Goal: Transaction & Acquisition: Purchase product/service

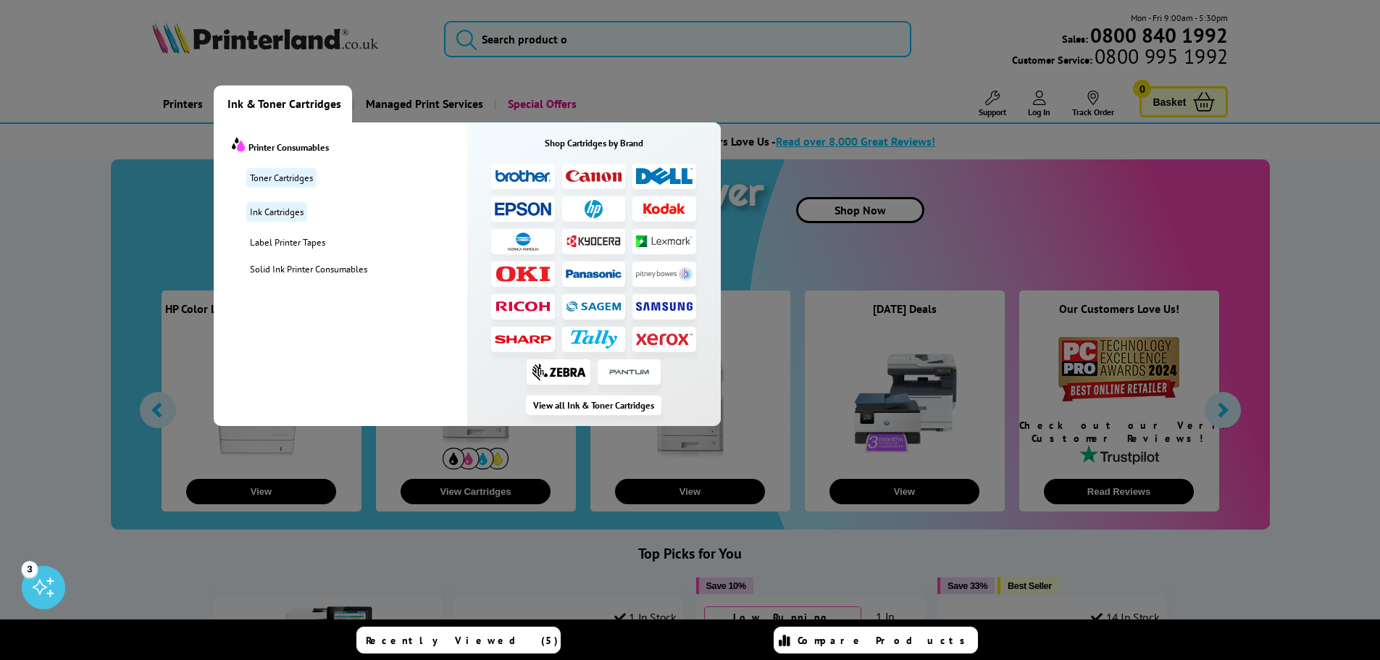
click at [522, 168] on li at bounding box center [523, 176] width 64 height 25
click at [520, 174] on img at bounding box center [523, 176] width 56 height 14
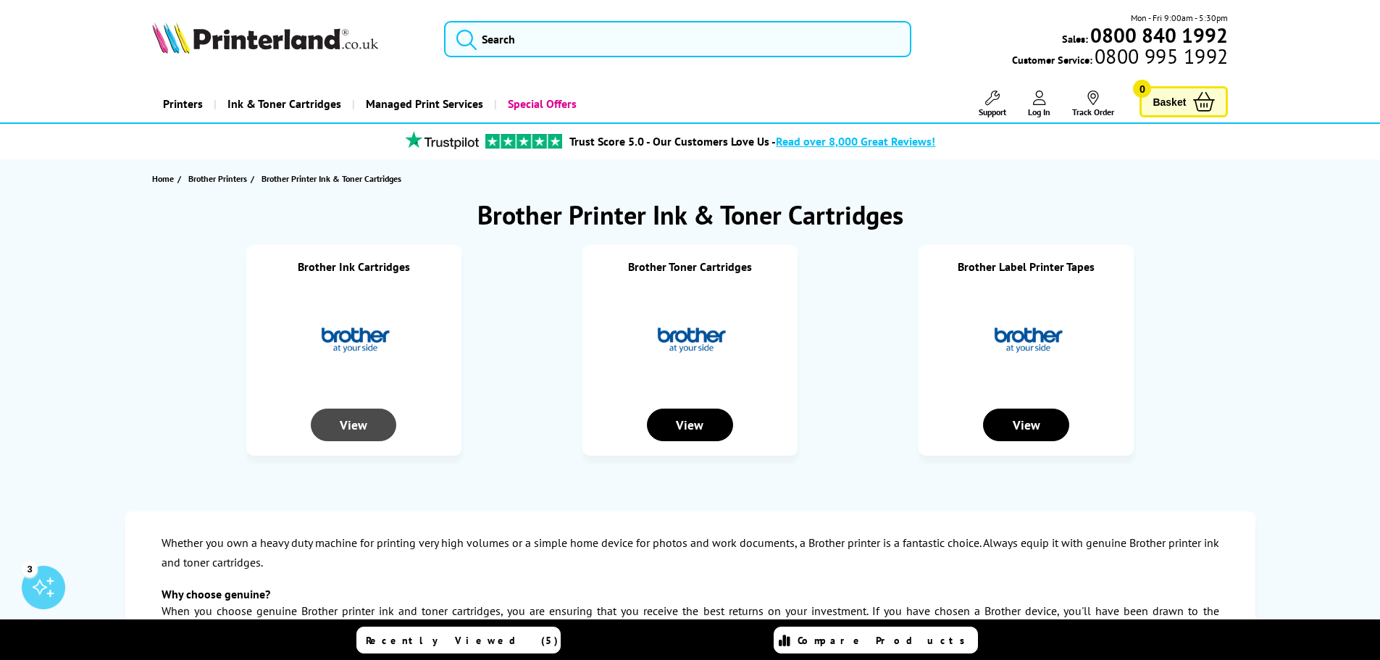
click at [362, 424] on div "View" at bounding box center [353, 425] width 85 height 33
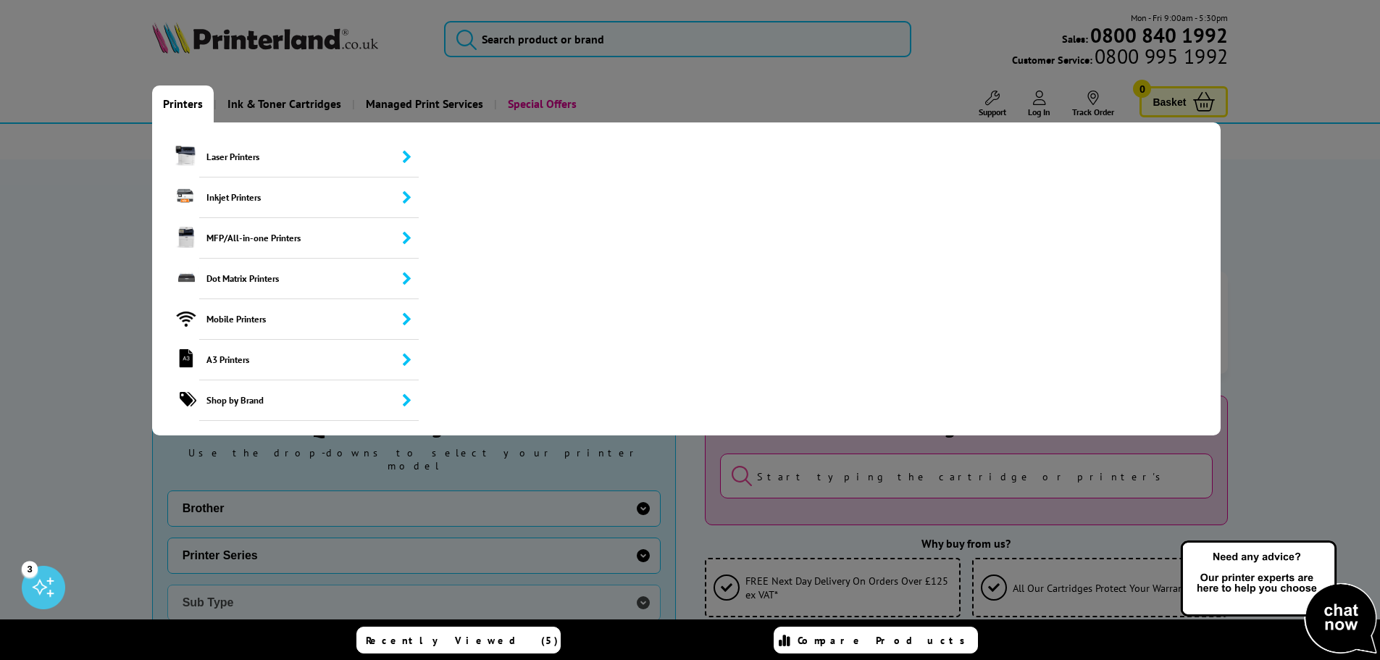
click at [179, 101] on link "Printers" at bounding box center [183, 103] width 62 height 37
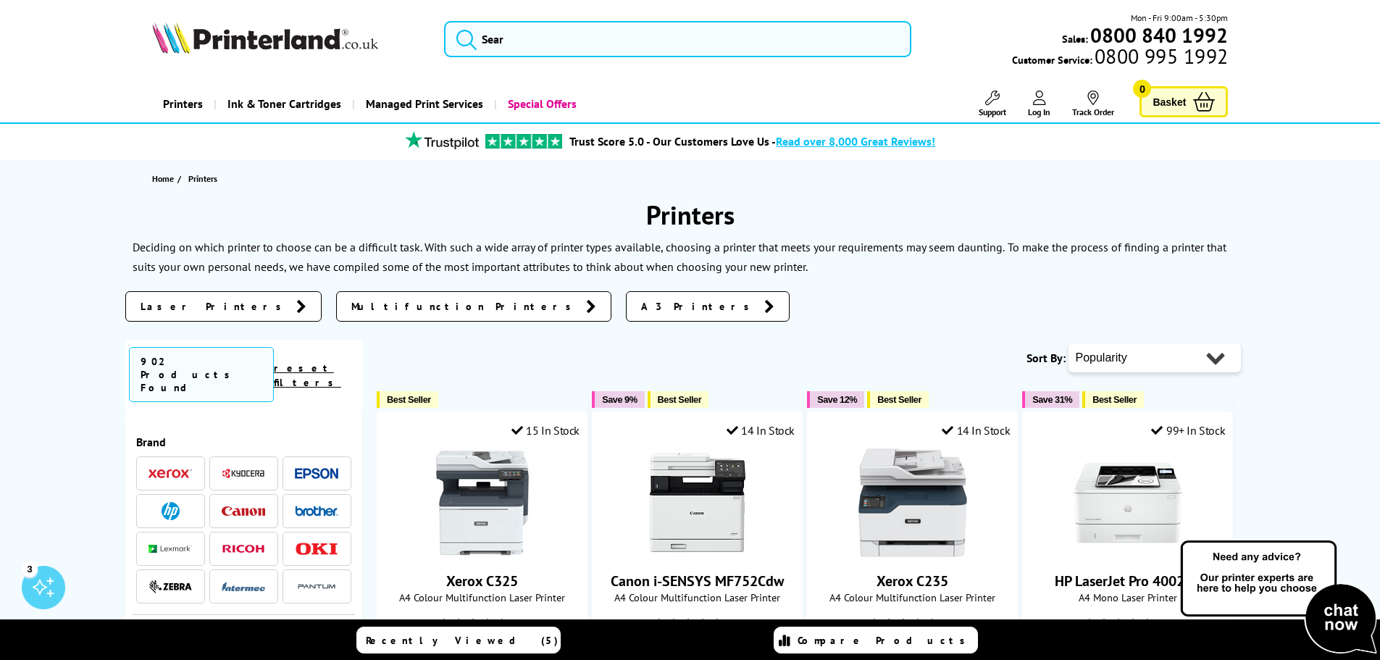
click at [322, 506] on img at bounding box center [316, 511] width 43 height 10
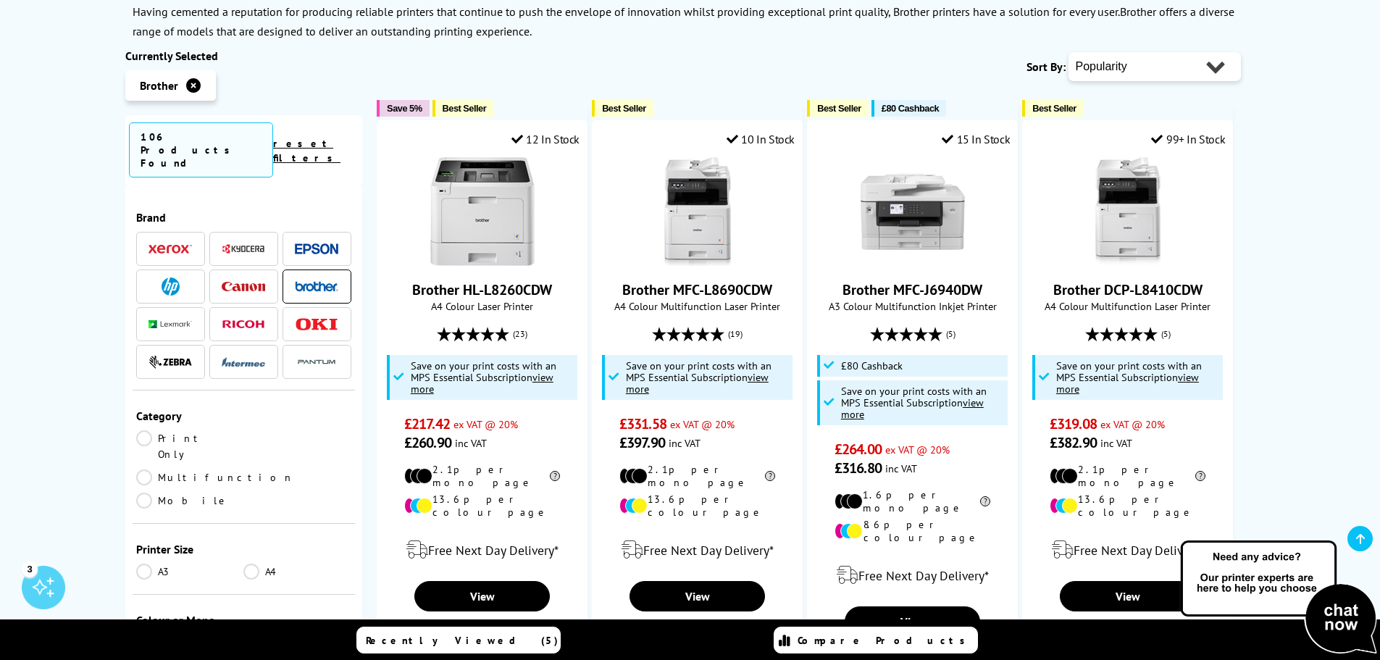
scroll to position [362, 0]
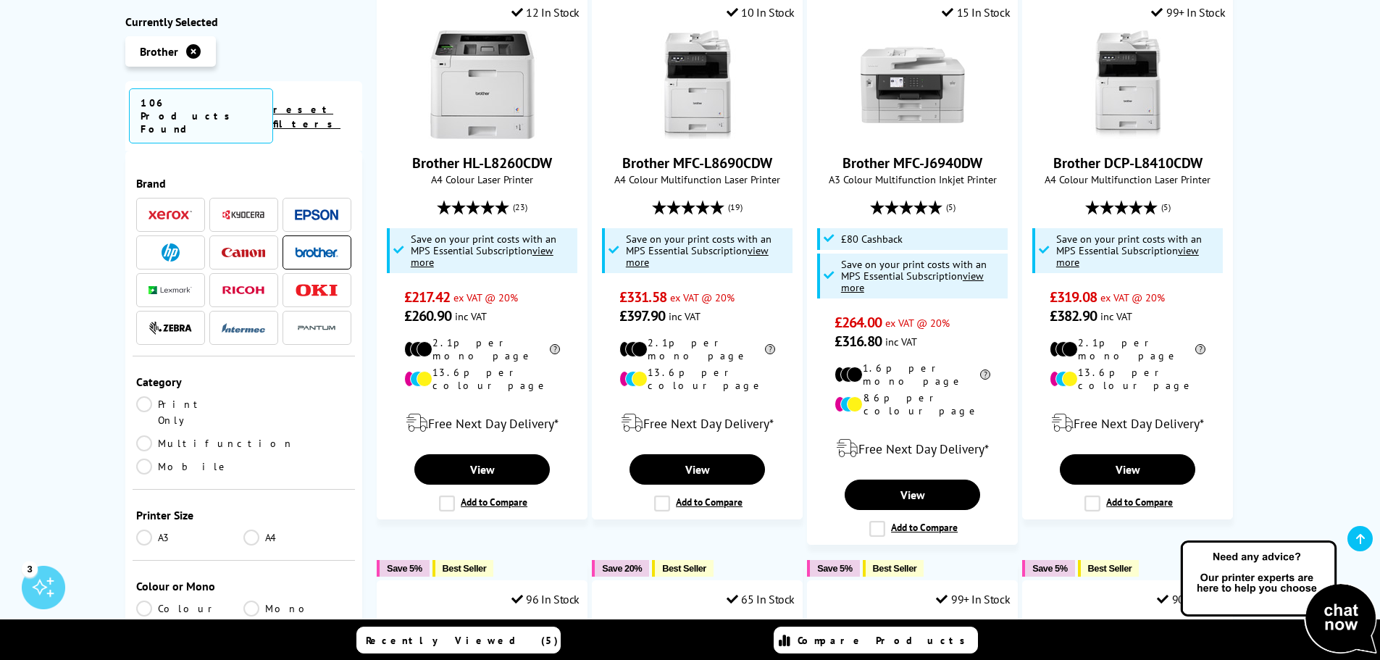
click at [245, 435] on link "Multifunction" at bounding box center [215, 443] width 158 height 16
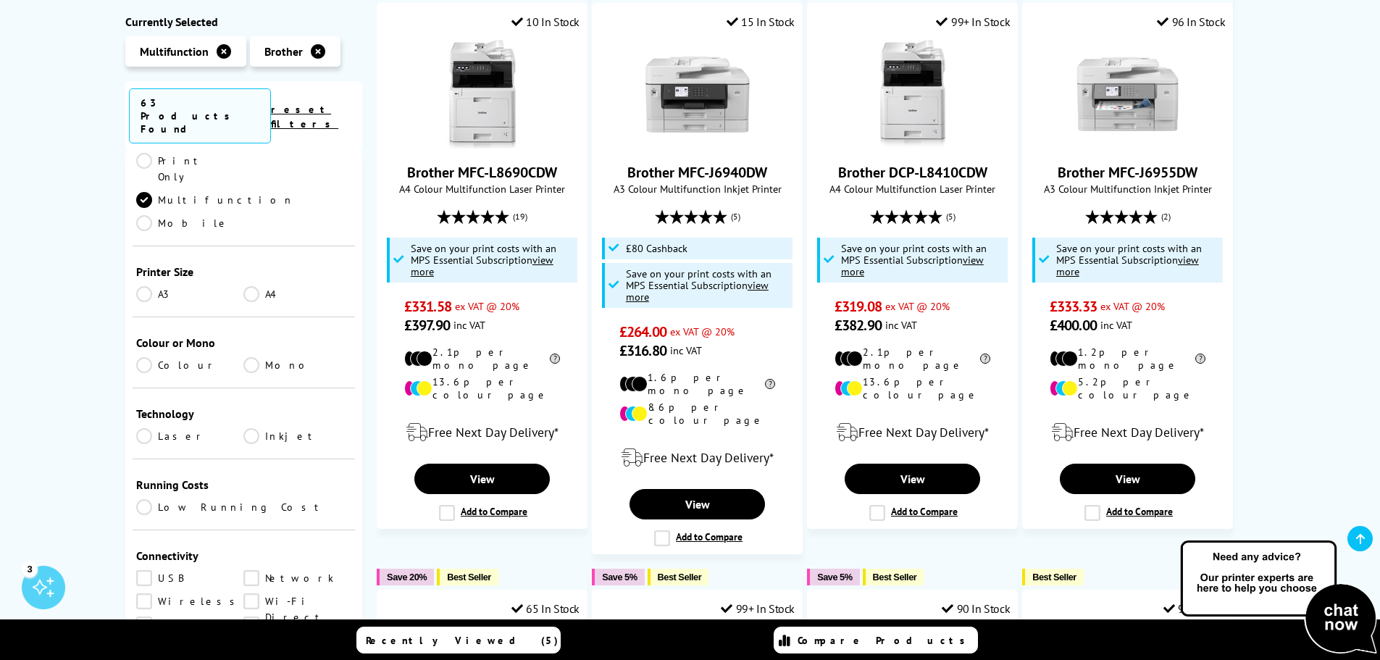
scroll to position [217, 0]
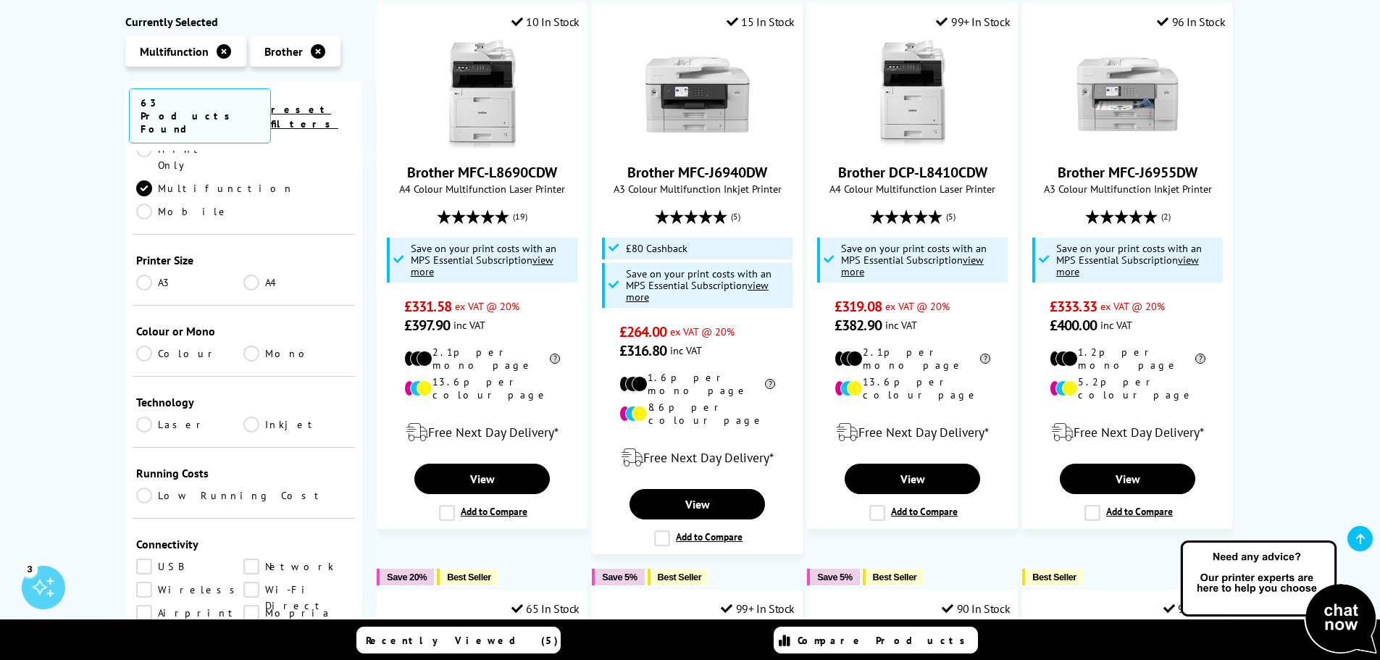
click at [252, 346] on link "Mono" at bounding box center [297, 354] width 108 height 16
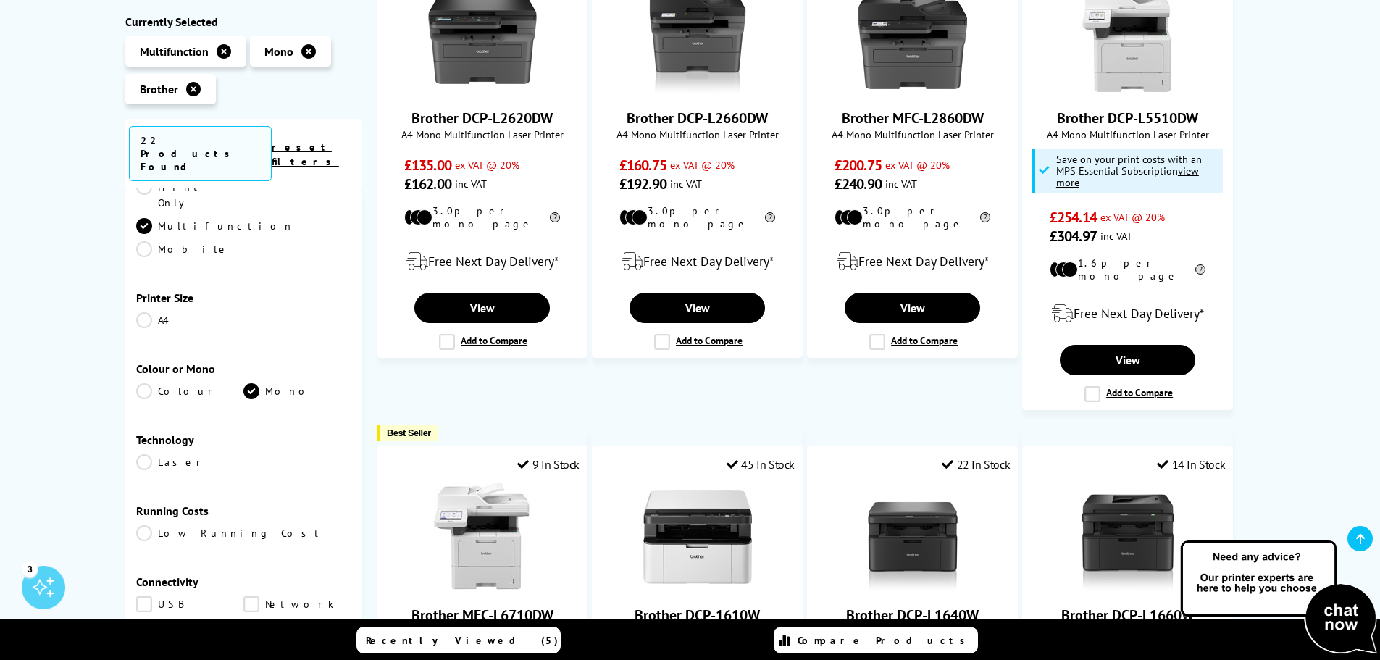
scroll to position [290, 0]
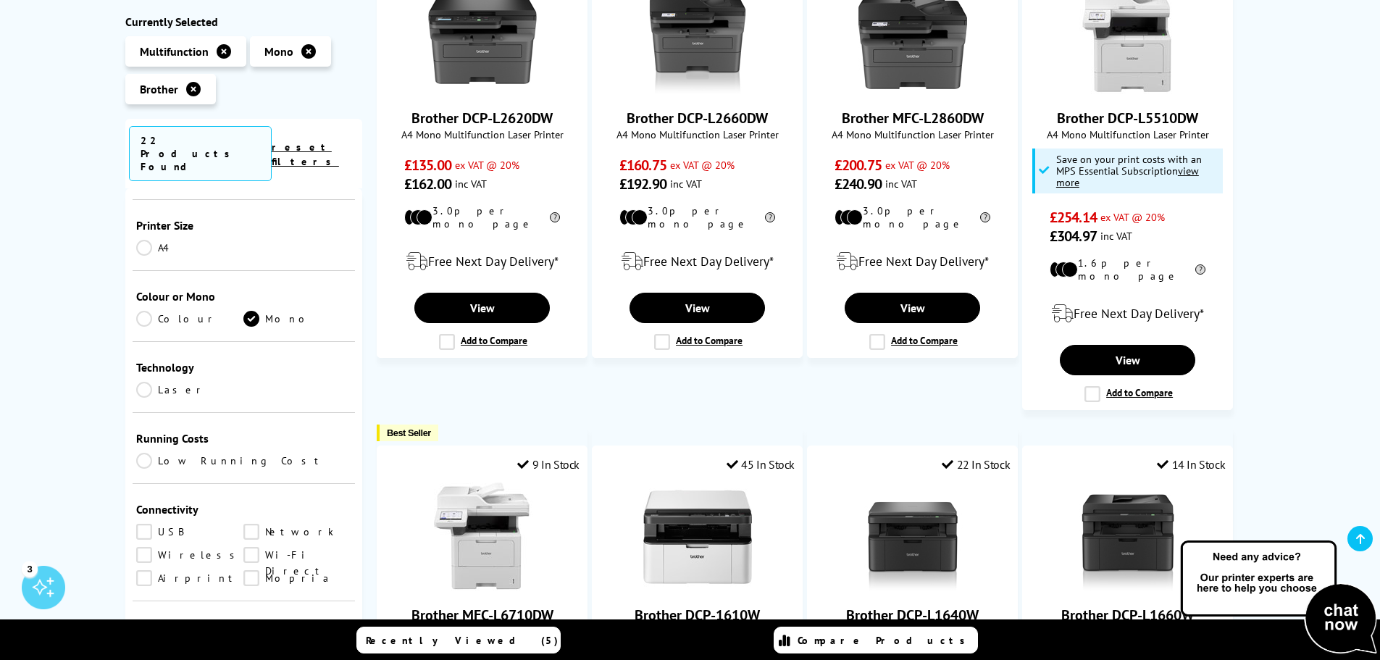
click at [138, 382] on link "Laser" at bounding box center [190, 390] width 108 height 16
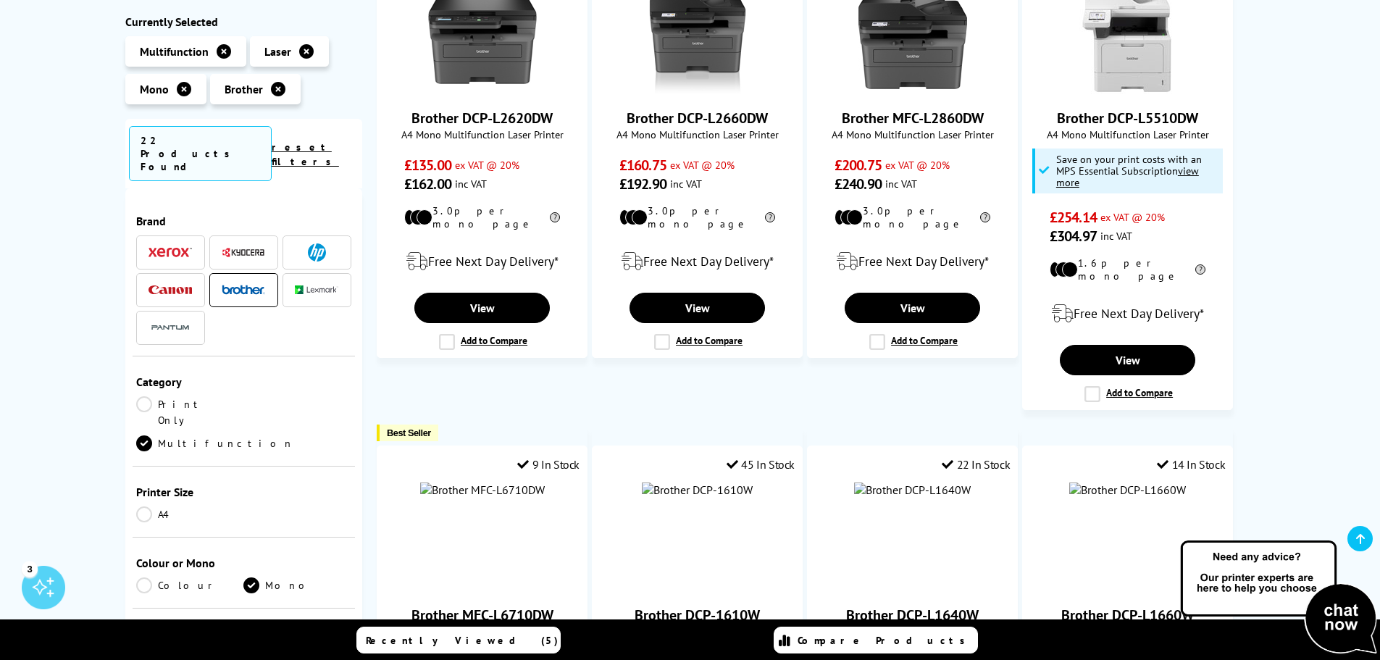
scroll to position [290, 0]
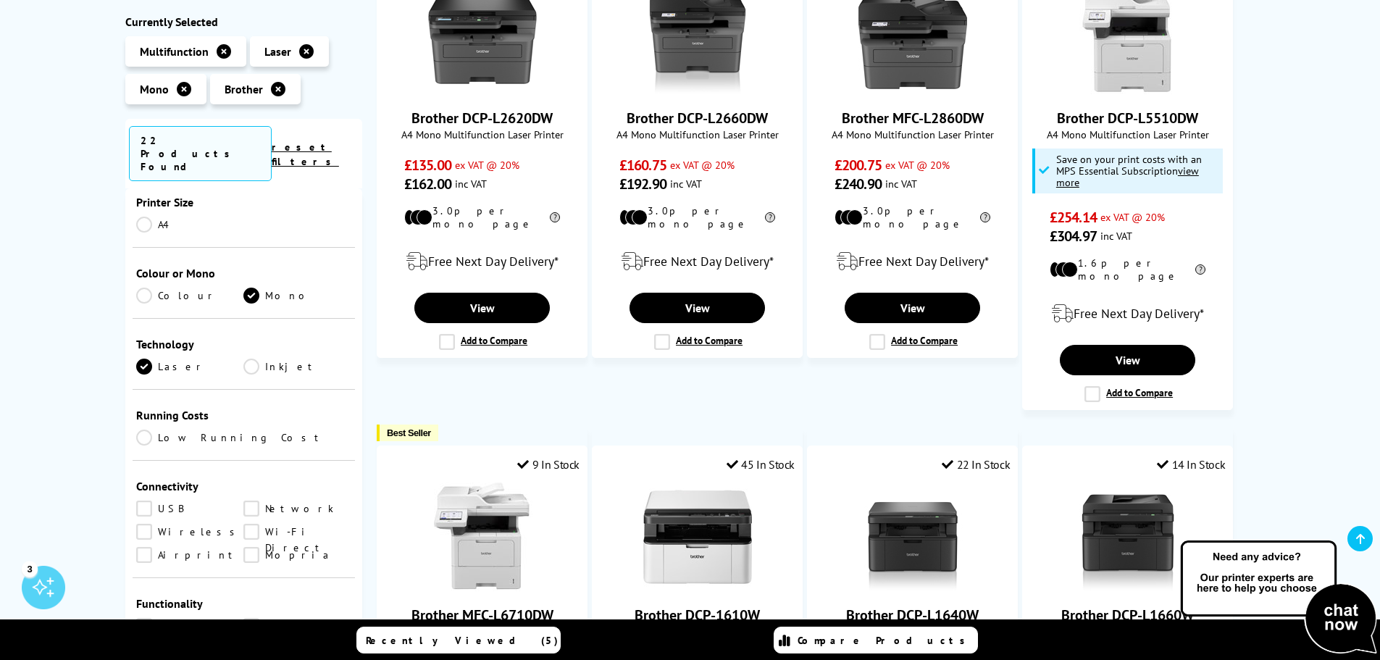
click at [142, 524] on link "Wireless" at bounding box center [190, 532] width 108 height 16
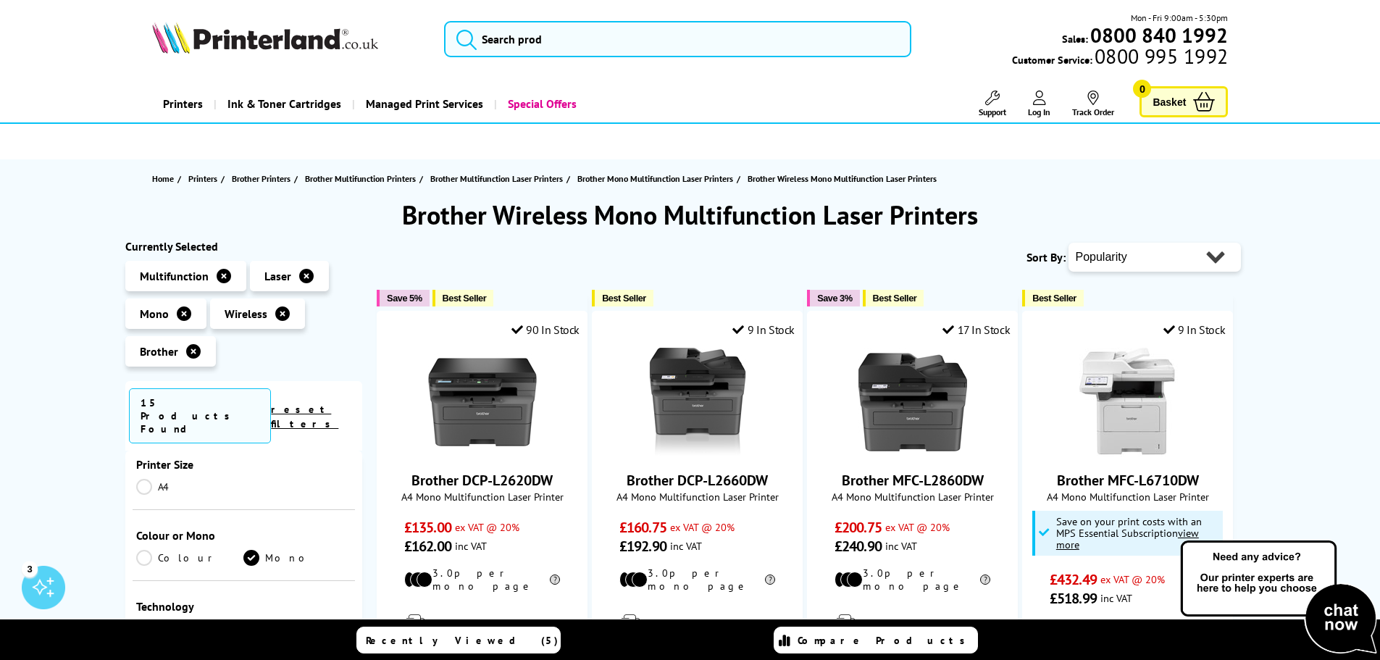
click at [1142, 262] on select "Popularity Rating Price - Low to High Price - High to Low Running Costs - Low t…" at bounding box center [1154, 257] width 172 height 29
select select "Price Ascending"
click at [1068, 243] on select "Popularity Rating Price - Low to High Price - High to Low Running Costs - Low t…" at bounding box center [1154, 257] width 172 height 29
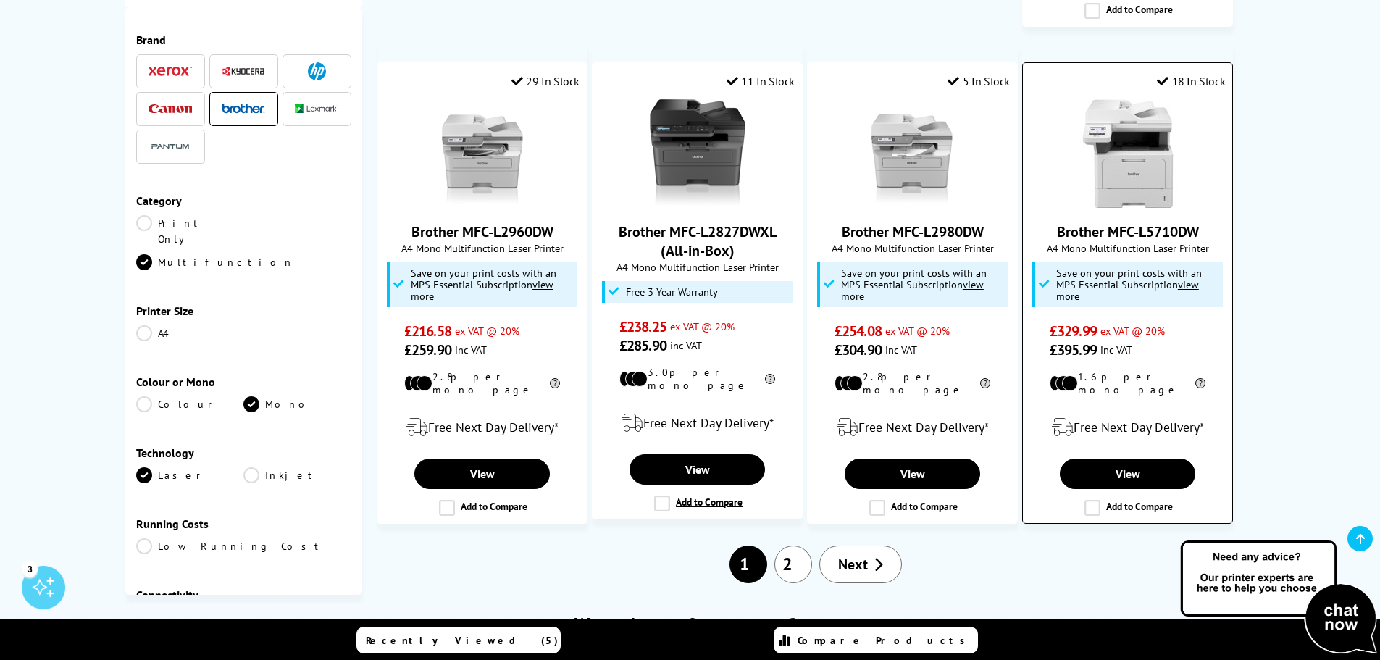
scroll to position [1231, 0]
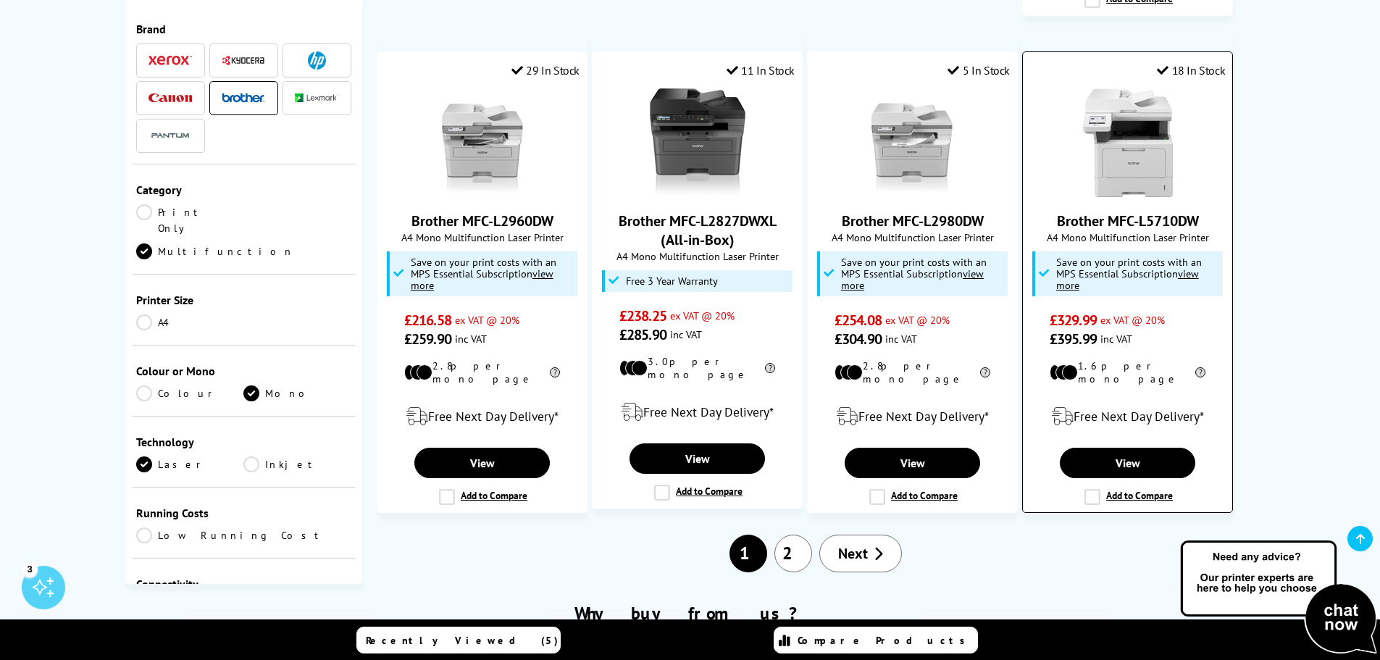
click at [1120, 230] on span "A4 Mono Multifunction Laser Printer" at bounding box center [1127, 237] width 195 height 14
click at [1120, 212] on link "Brother MFC-L5710DW" at bounding box center [1128, 221] width 142 height 19
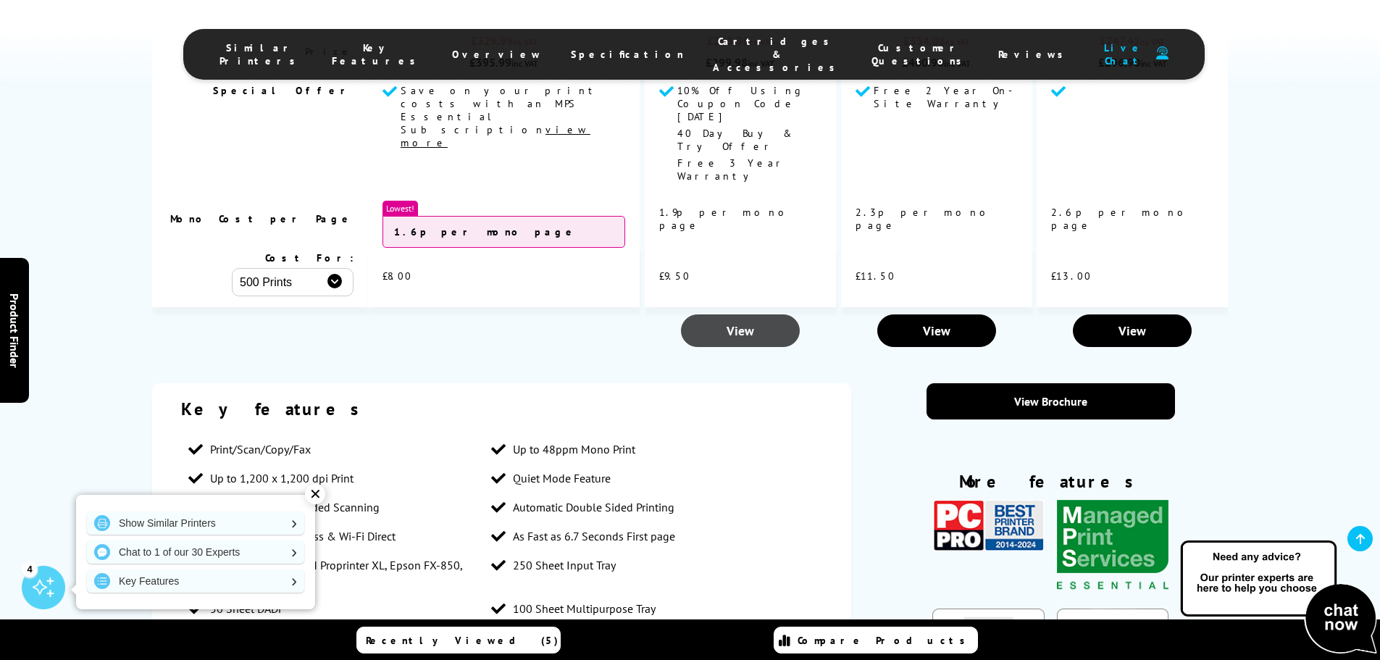
scroll to position [2173, 0]
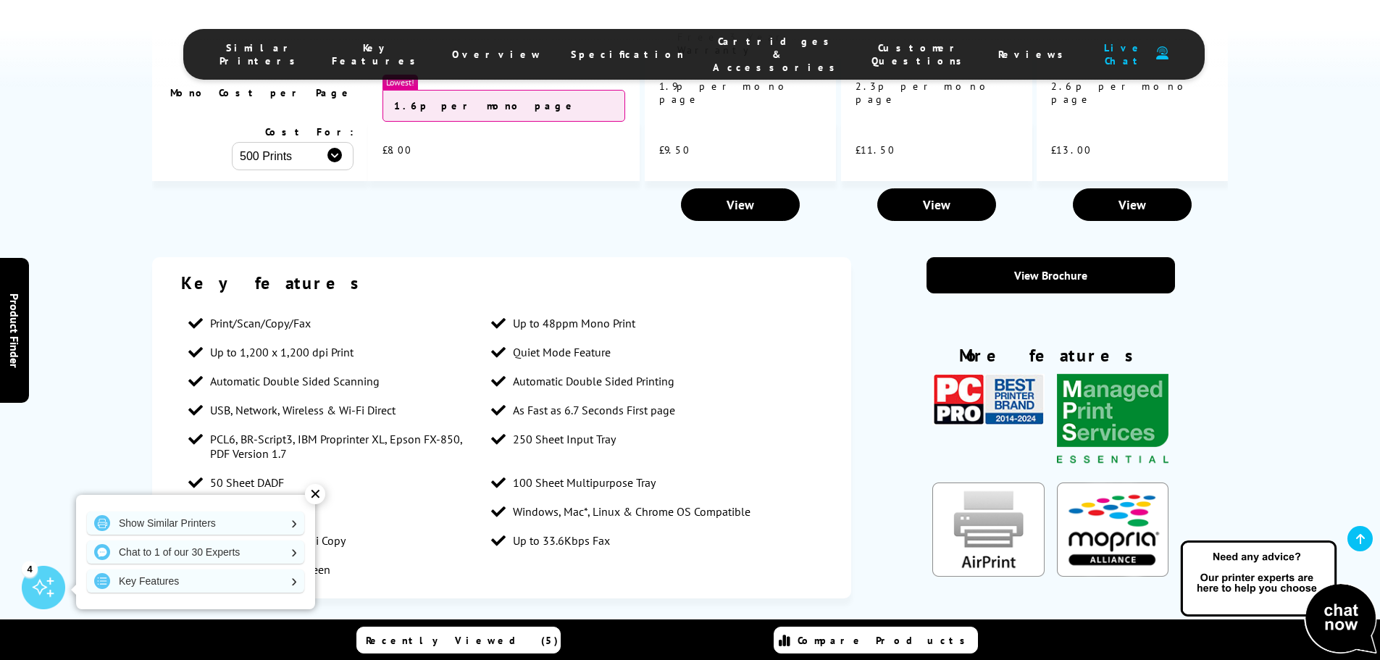
click at [311, 498] on div "✕" at bounding box center [315, 494] width 20 height 20
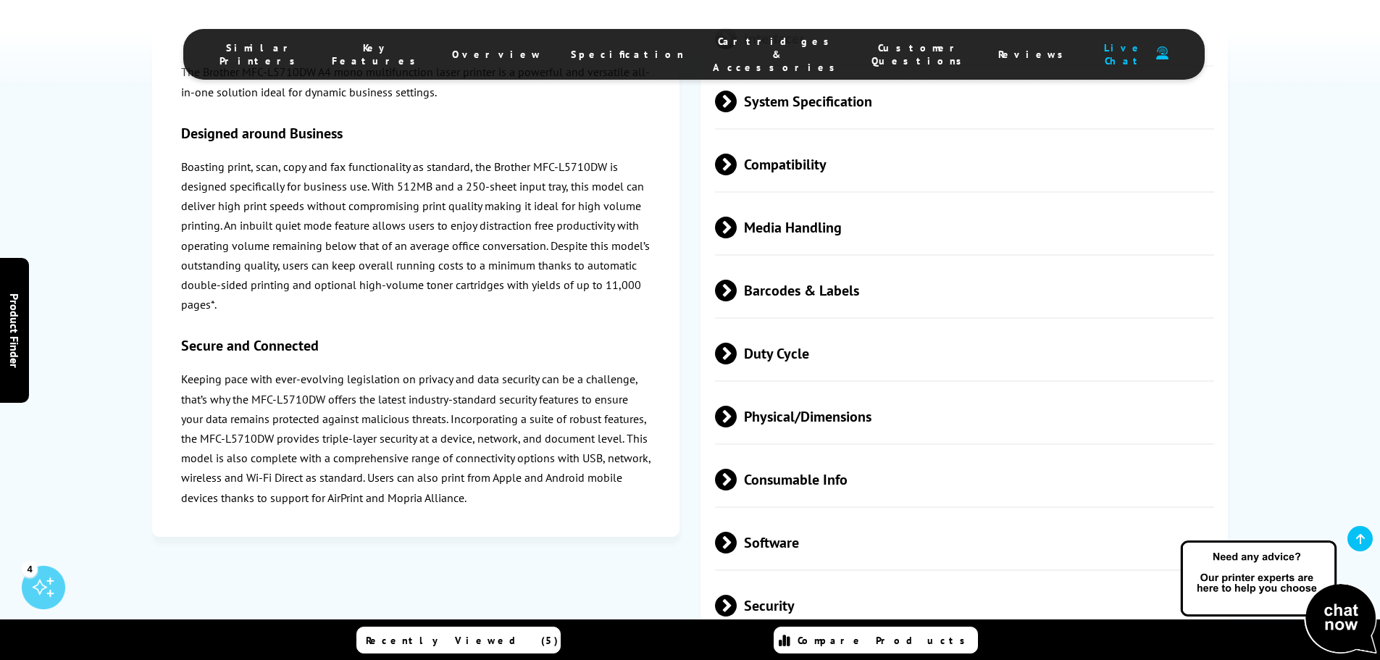
scroll to position [4491, 0]
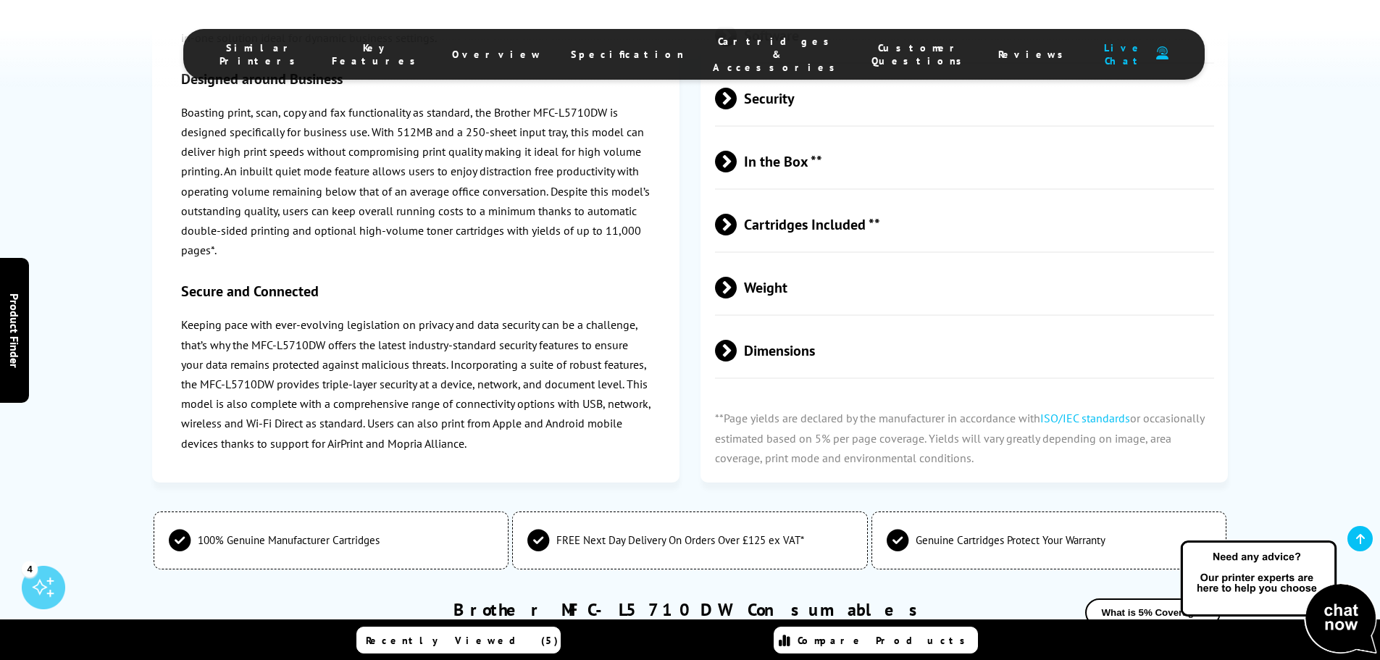
click at [821, 197] on span "Cartridges Included **" at bounding box center [965, 224] width 500 height 54
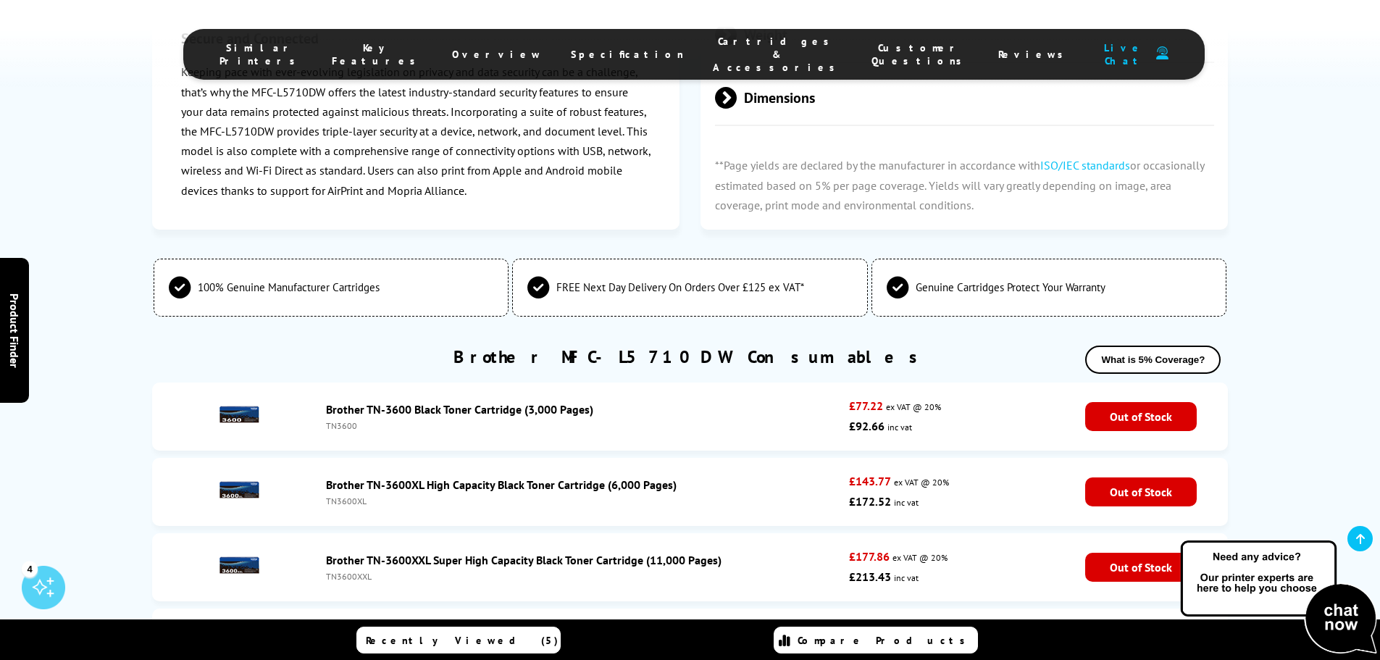
scroll to position [4781, 0]
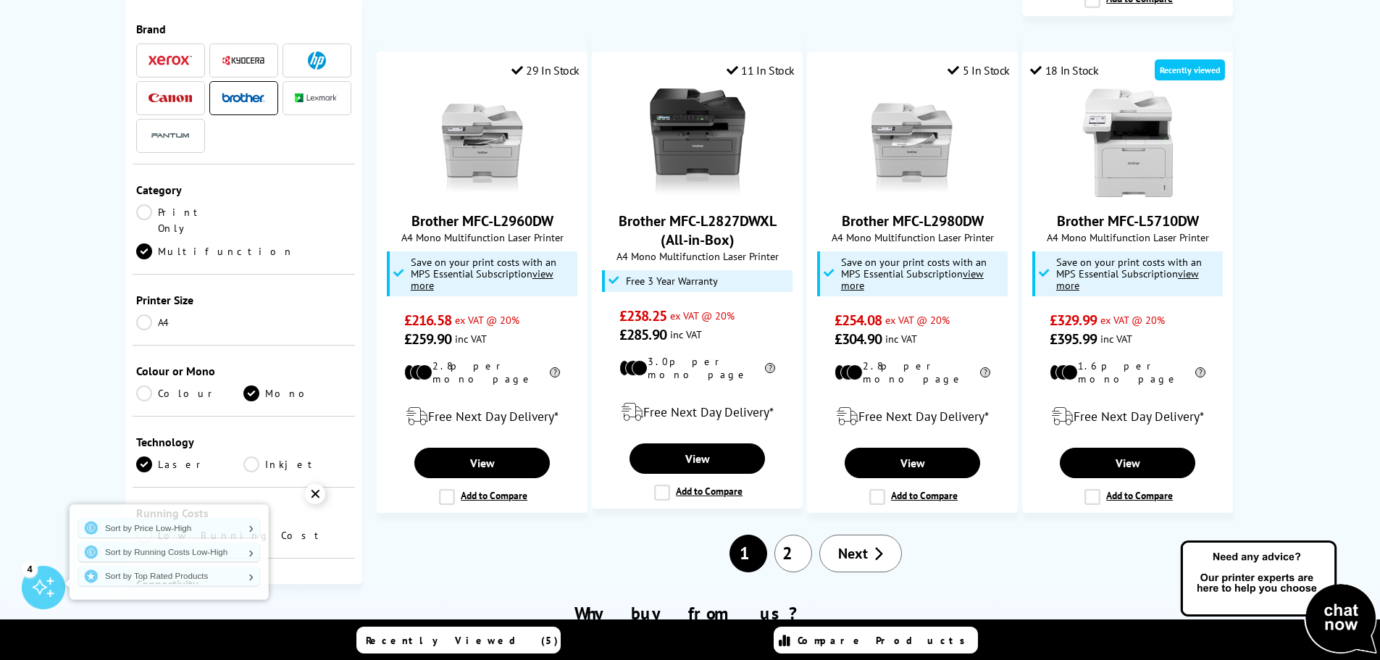
click at [851, 544] on span "Next" at bounding box center [853, 553] width 30 height 19
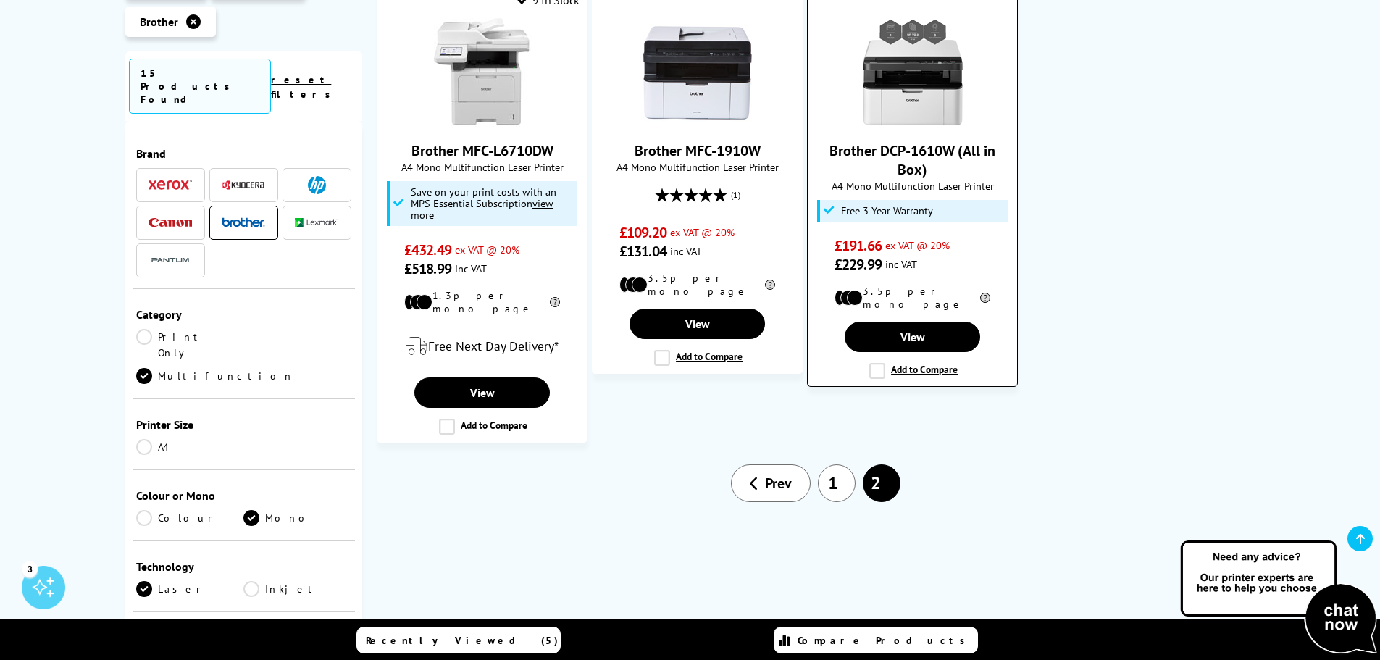
scroll to position [290, 0]
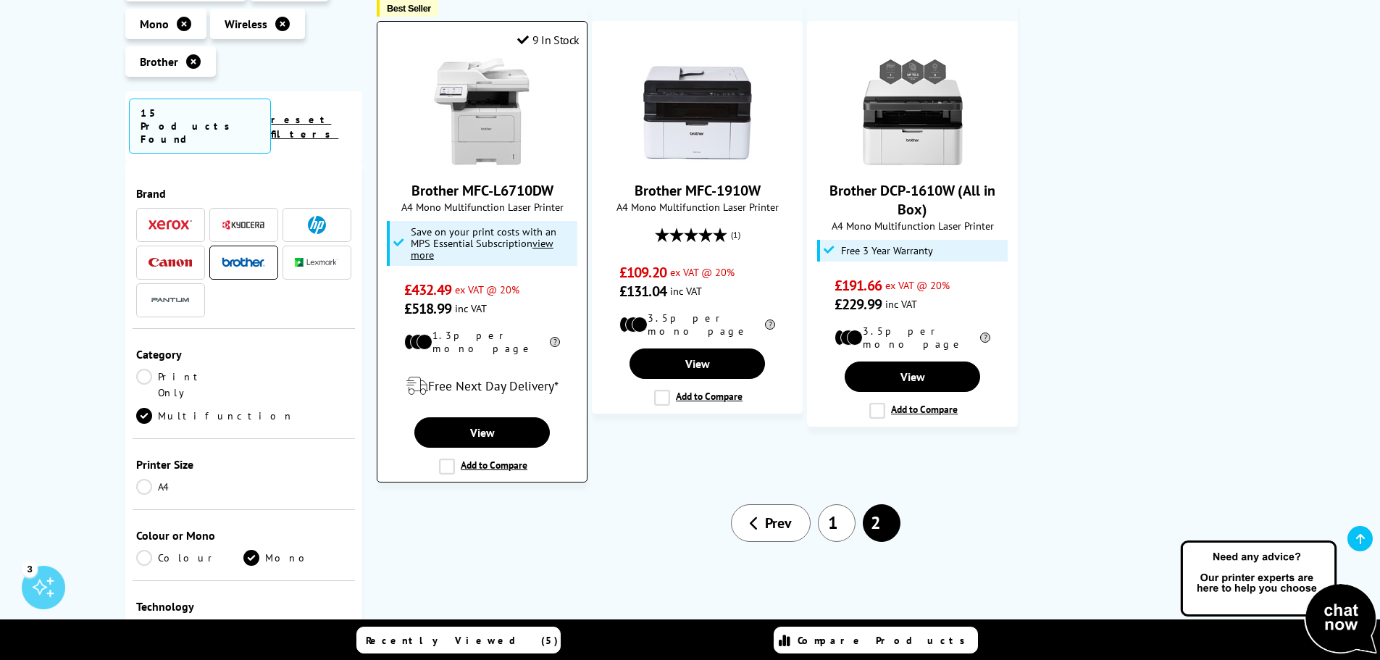
click at [476, 190] on link "Brother MFC-L6710DW" at bounding box center [482, 190] width 142 height 19
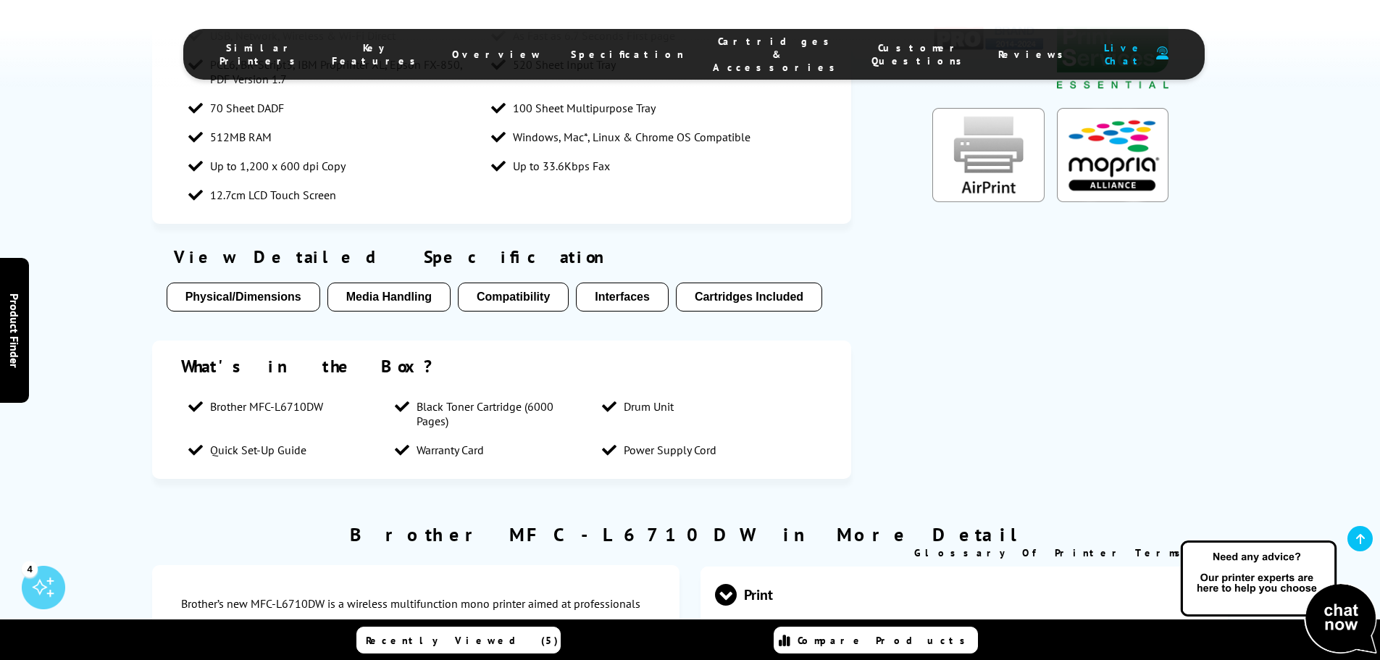
scroll to position [2318, 0]
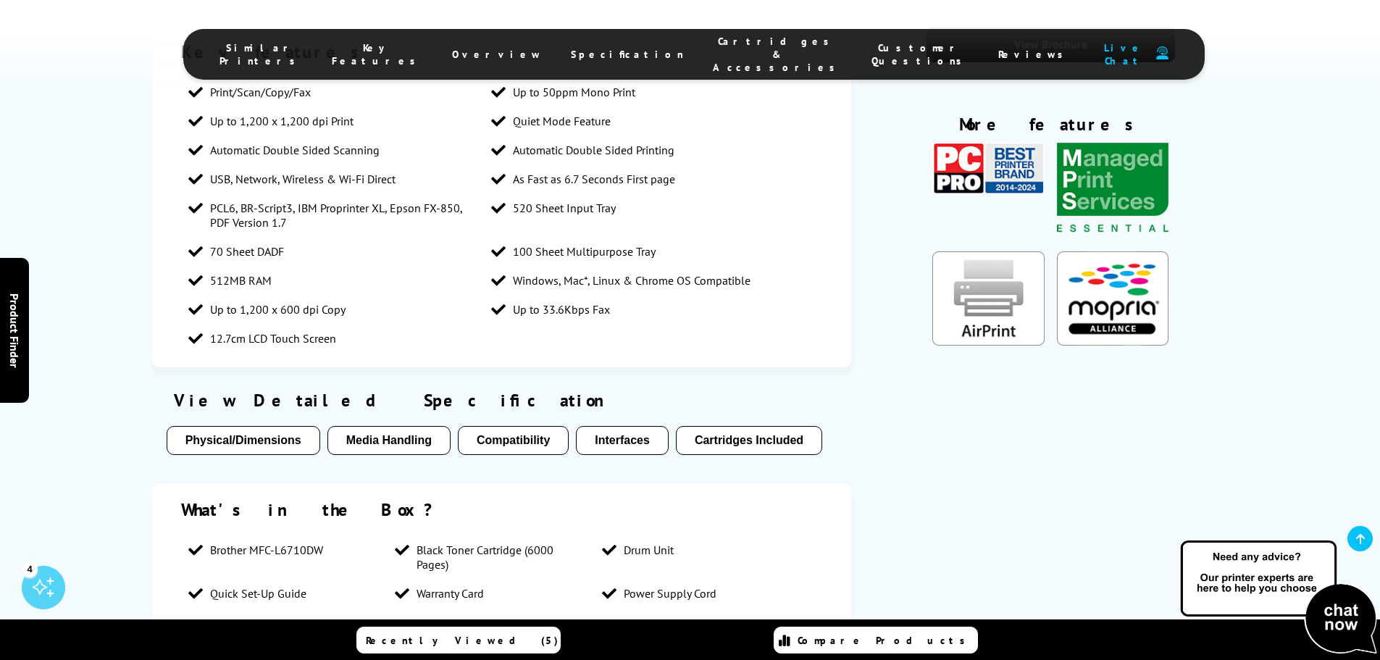
click at [753, 426] on button "Cartridges Included" at bounding box center [749, 440] width 146 height 29
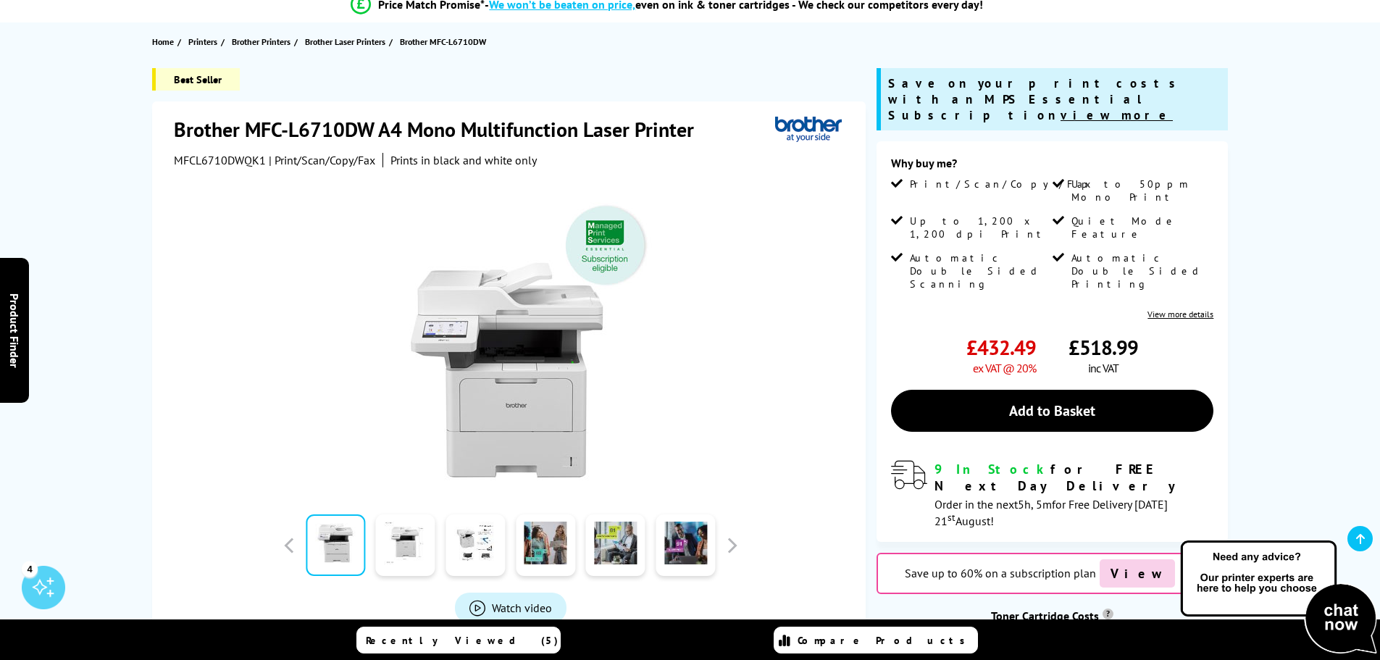
scroll to position [0, 0]
